Goal: Find specific page/section: Find specific page/section

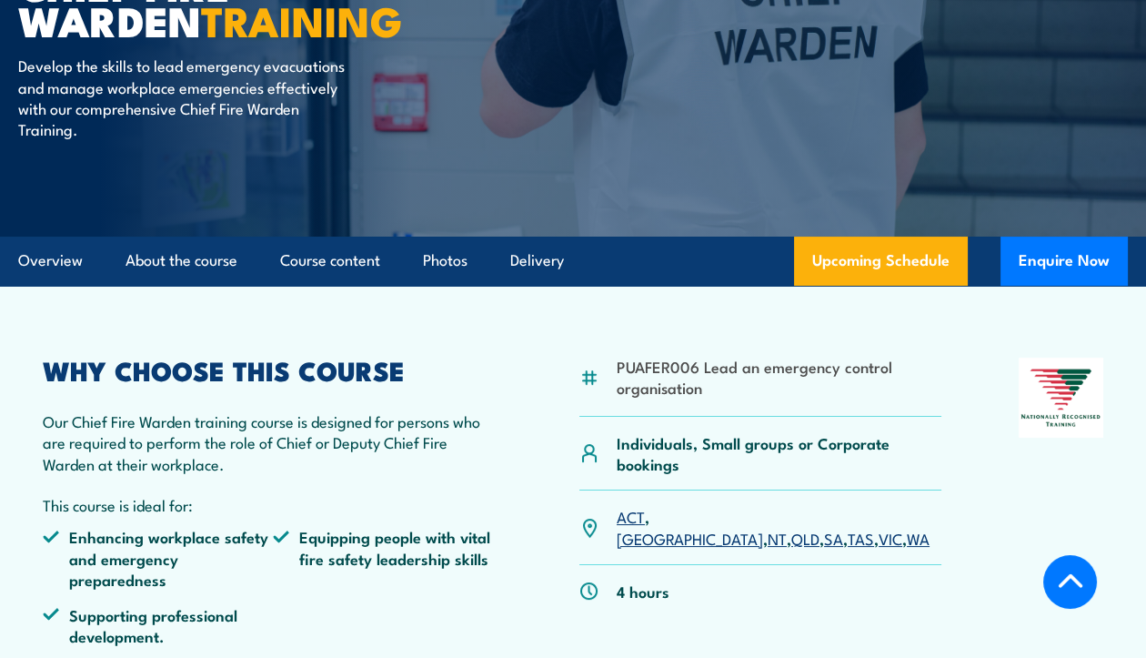
scroll to position [317, 0]
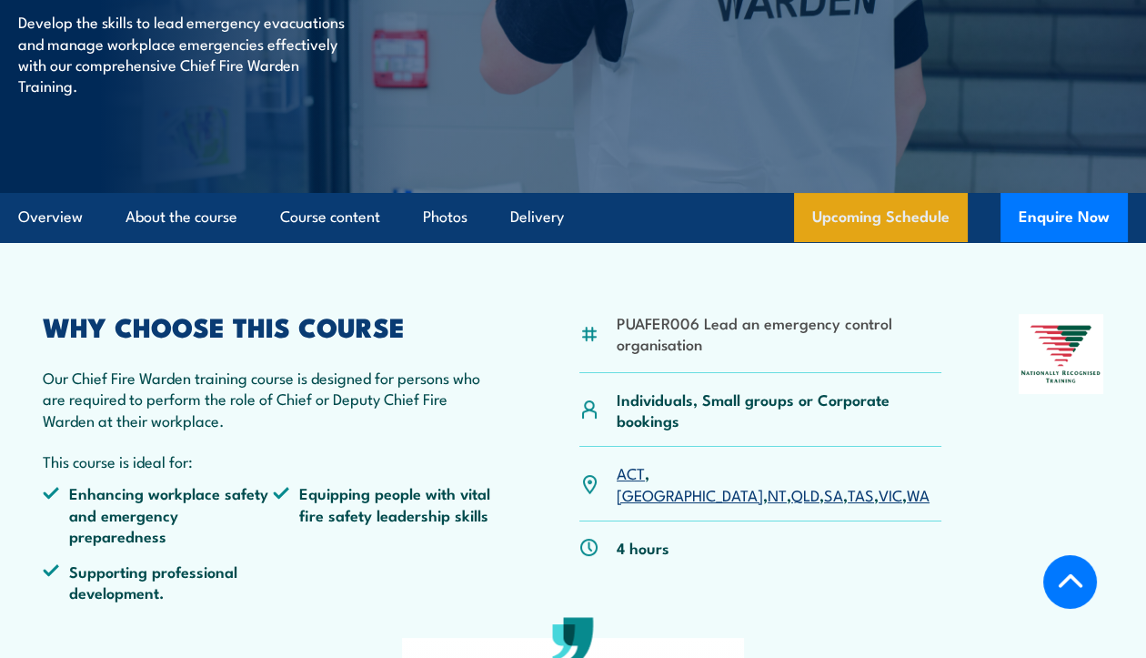
click at [871, 224] on link "Upcoming Schedule" at bounding box center [881, 217] width 174 height 49
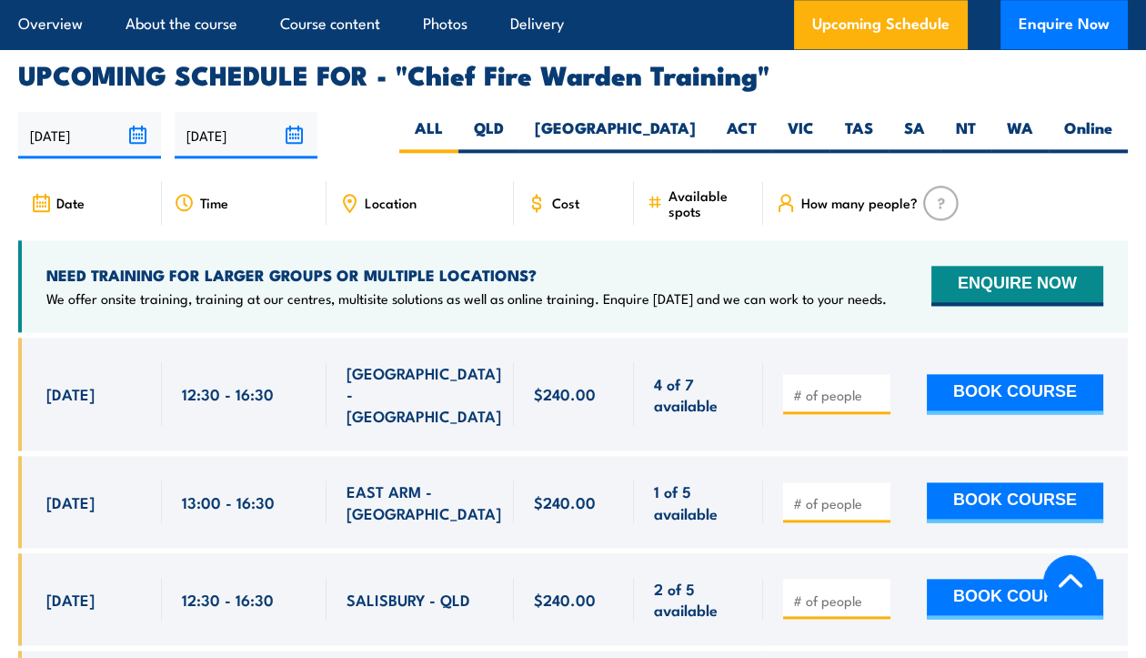
scroll to position [3243, 0]
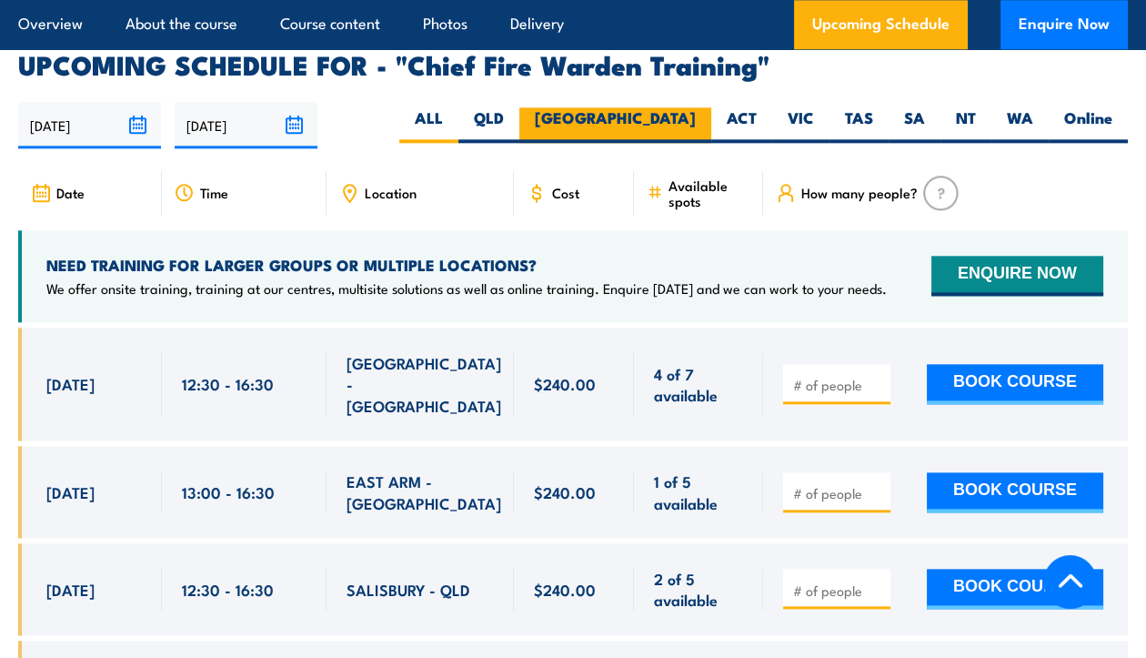
click at [681, 107] on label "[GEOGRAPHIC_DATA]" at bounding box center [616, 124] width 192 height 35
click at [696, 107] on input "[GEOGRAPHIC_DATA]" at bounding box center [702, 113] width 12 height 12
radio input "true"
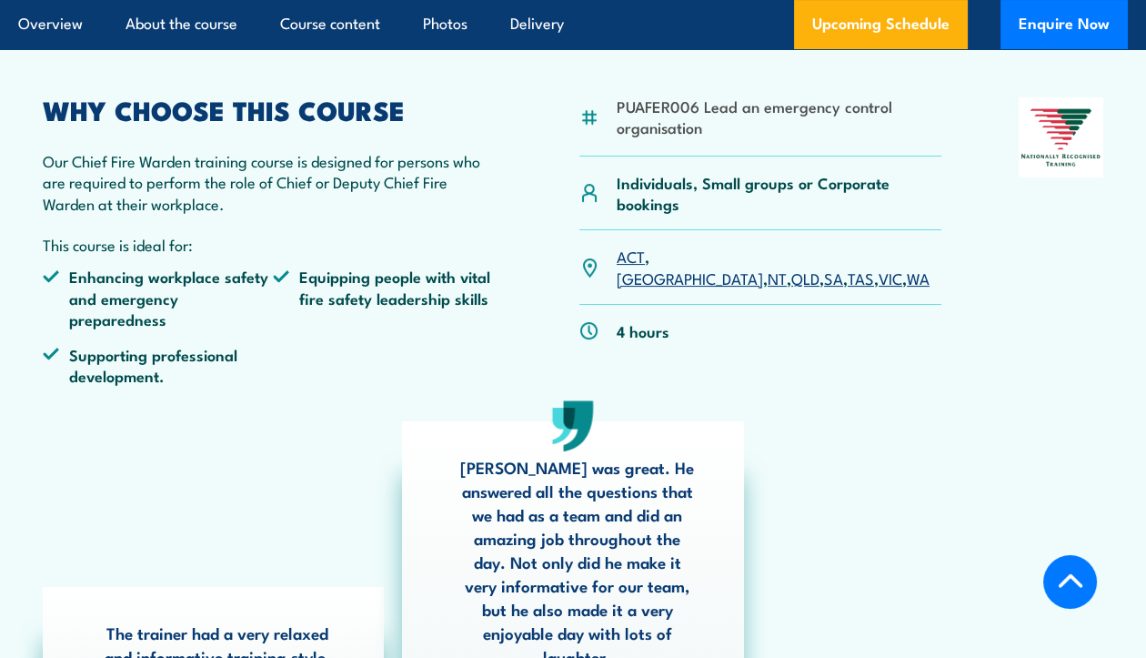
scroll to position [331, 0]
